Goal: Information Seeking & Learning: Learn about a topic

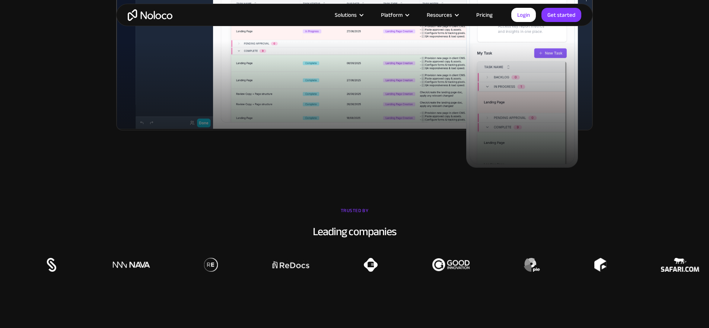
scroll to position [397, 0]
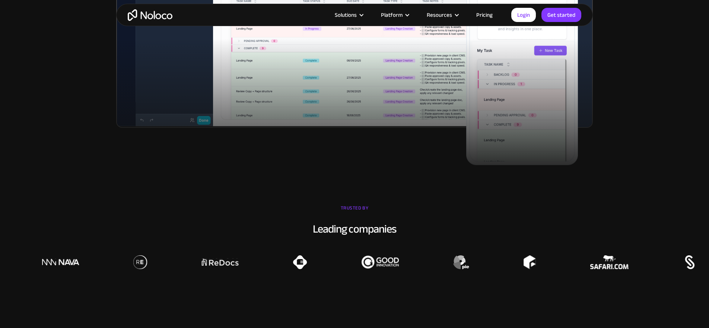
click at [422, 251] on div at bounding box center [141, 252] width 709 height 32
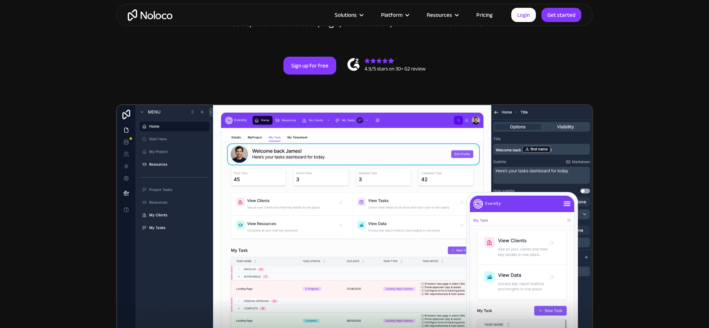
scroll to position [202, 0]
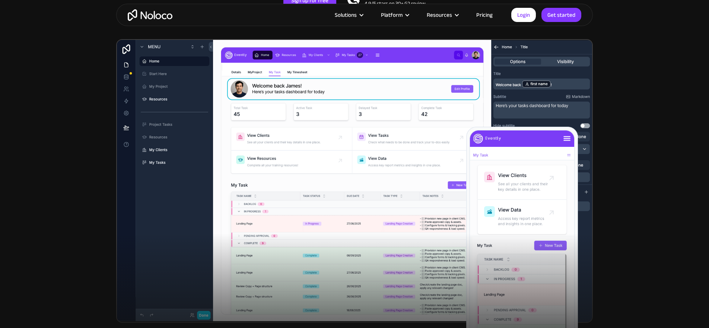
drag, startPoint x: 358, startPoint y: 162, endPoint x: 404, endPoint y: 2, distance: 166.0
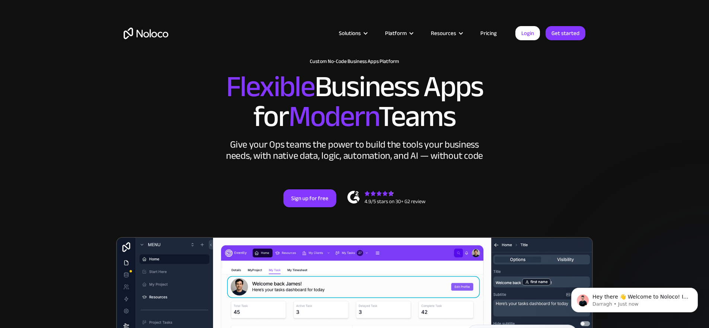
scroll to position [0, 0]
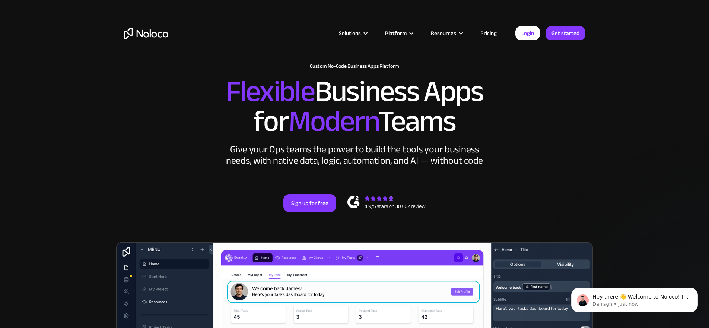
click at [495, 30] on link "Pricing" at bounding box center [488, 33] width 35 height 10
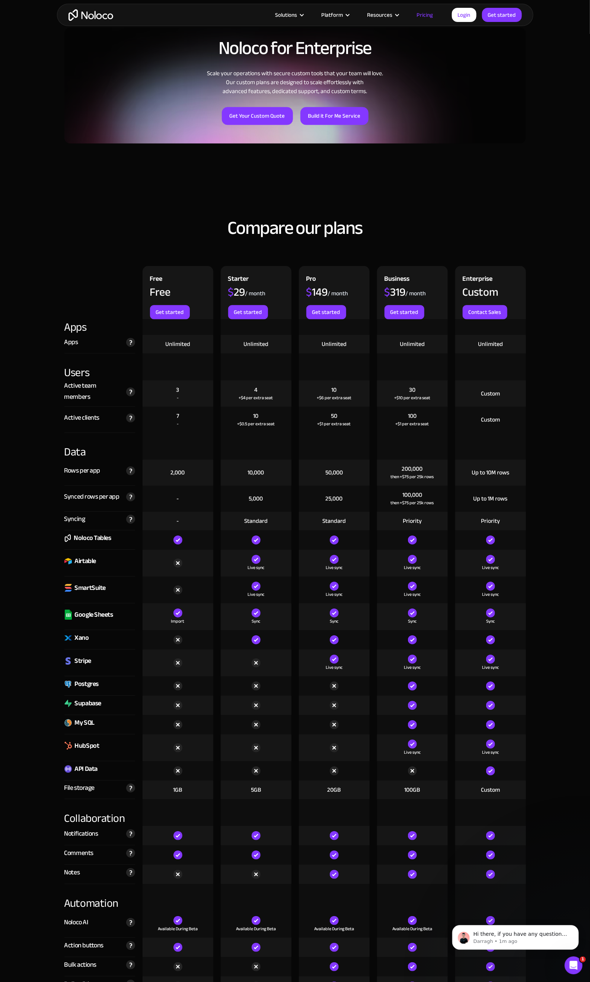
scroll to position [1185, 0]
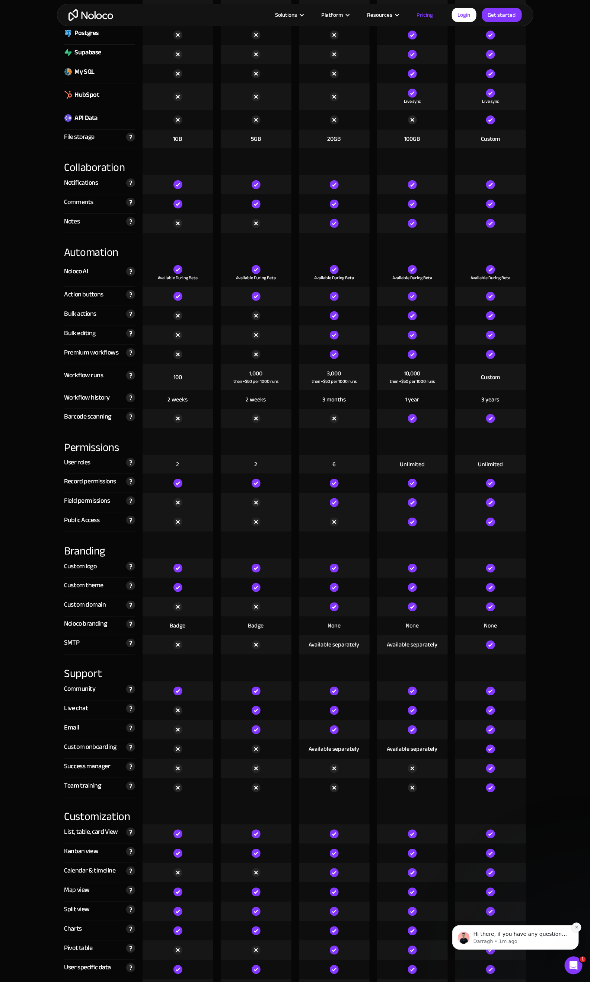
click at [577, 327] on icon "Dismiss notification" at bounding box center [576, 927] width 4 height 4
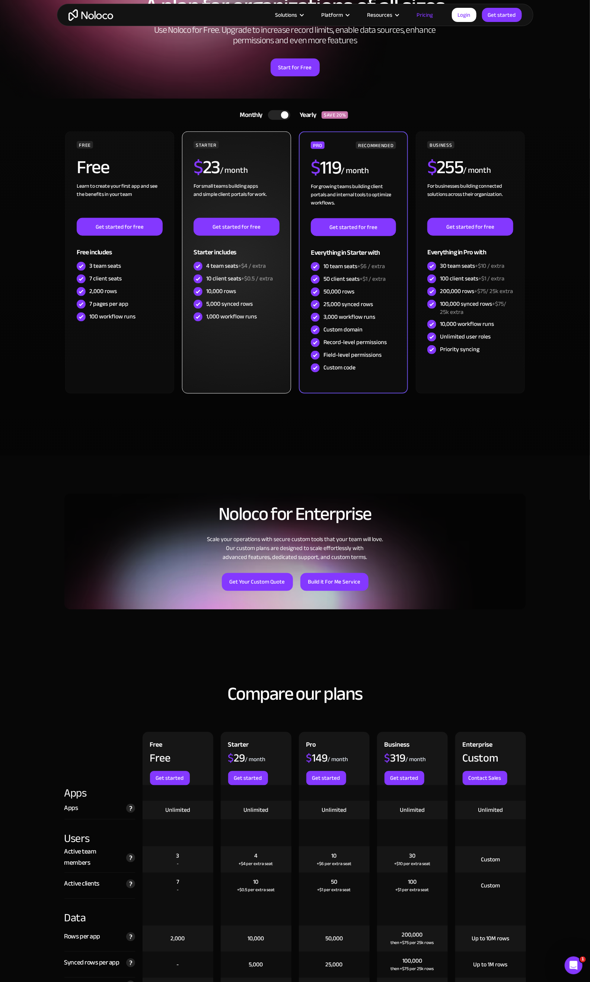
scroll to position [0, 0]
